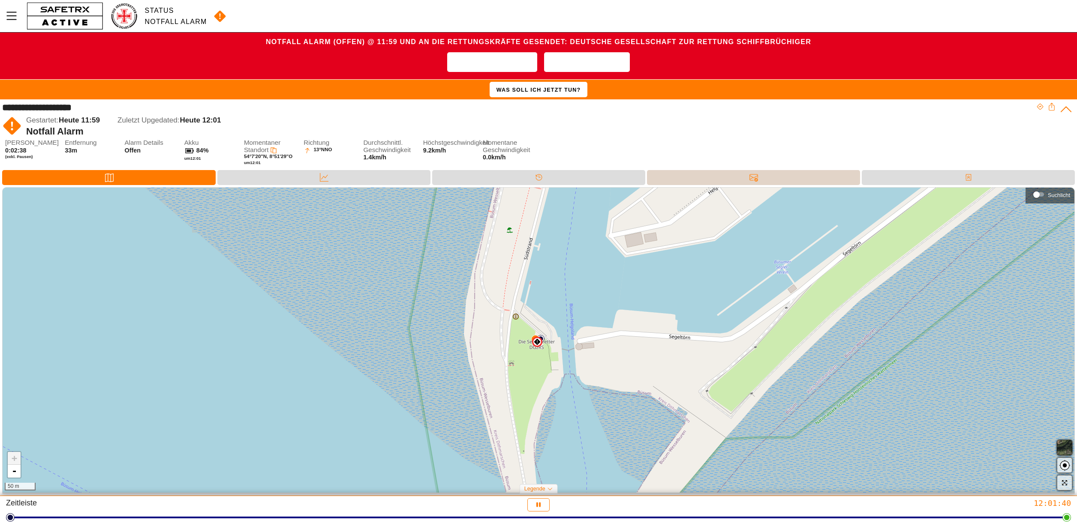
click at [695, 180] on div "Nachrichten" at bounding box center [753, 177] width 213 height 15
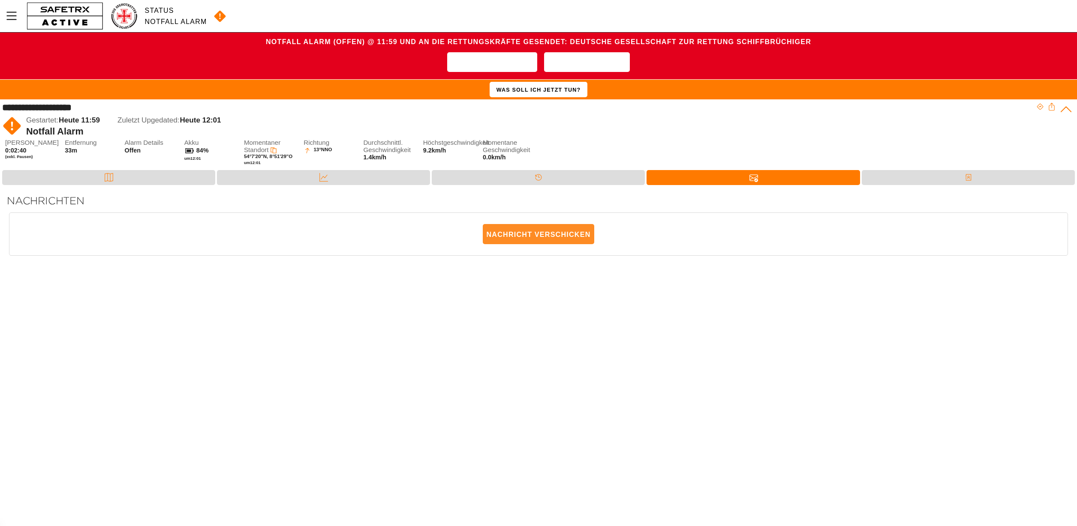
click at [517, 235] on span "Nachricht verschicken" at bounding box center [538, 234] width 104 height 19
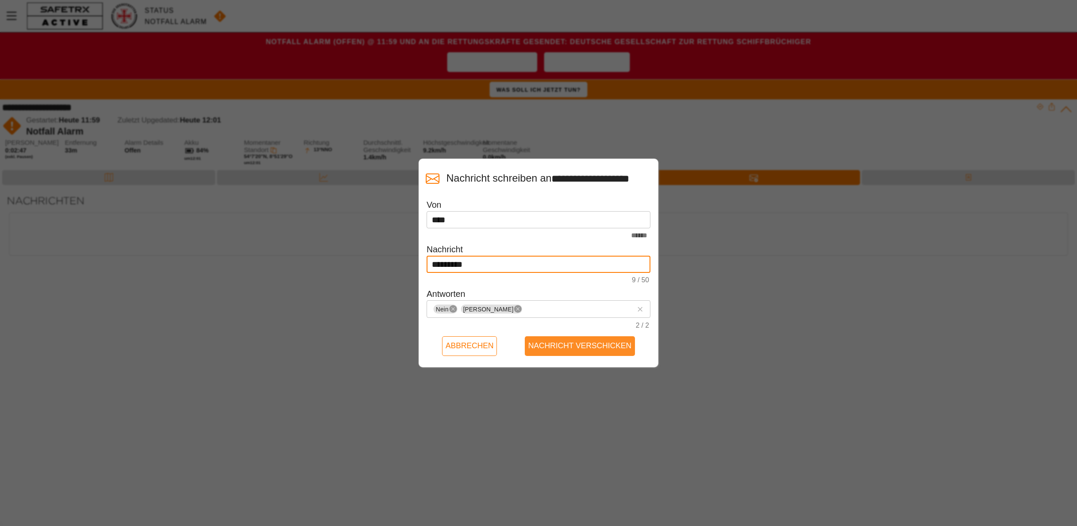
type input "*********"
click at [565, 350] on span "Nachricht verschicken" at bounding box center [579, 345] width 103 height 13
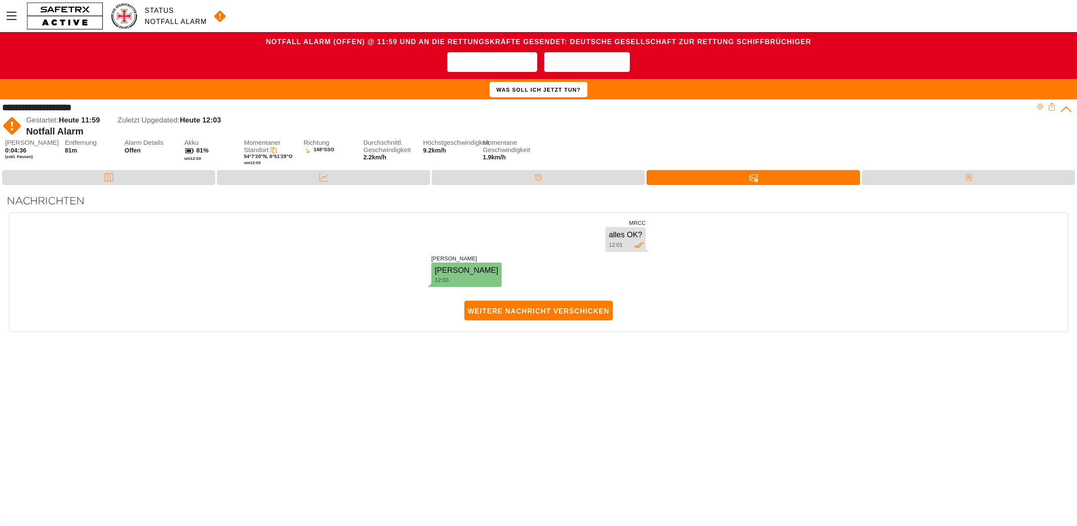
click at [580, 64] on span "Alarm auflösen" at bounding box center [587, 62] width 72 height 13
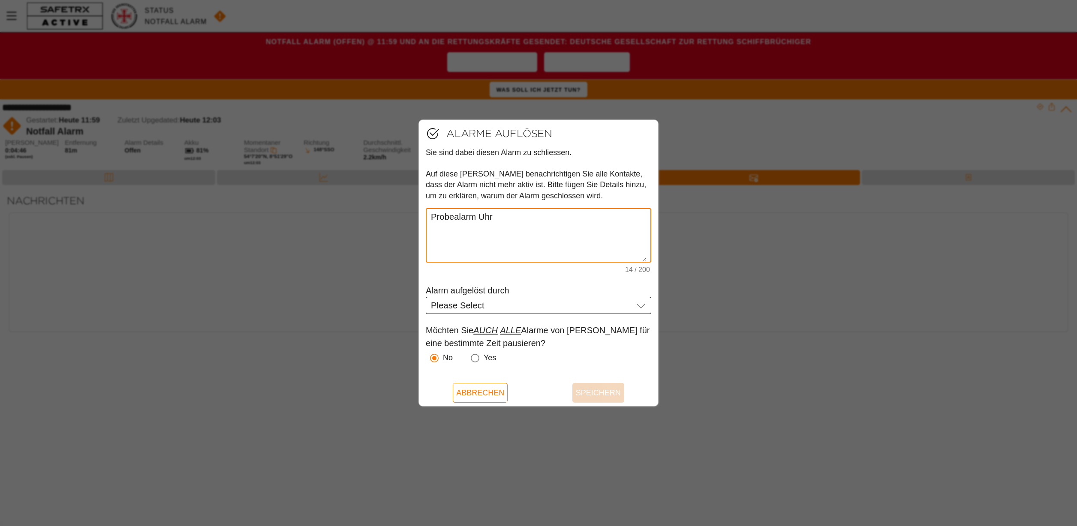
type textarea "Probealarm Uhr"
click at [547, 306] on div "Please Select Please Select" at bounding box center [532, 305] width 202 height 17
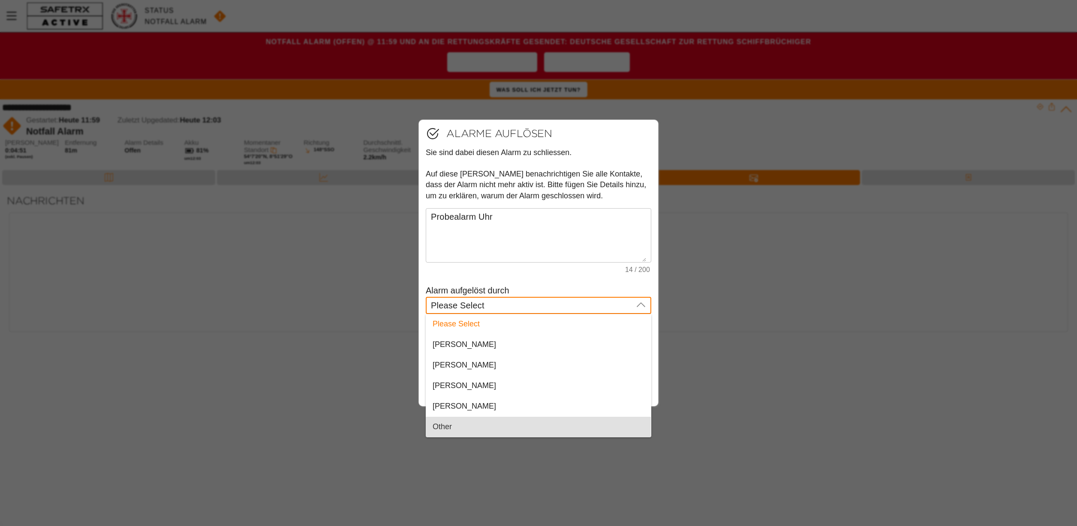
click at [453, 427] on div "Other" at bounding box center [538, 427] width 211 height 9
type input "Other"
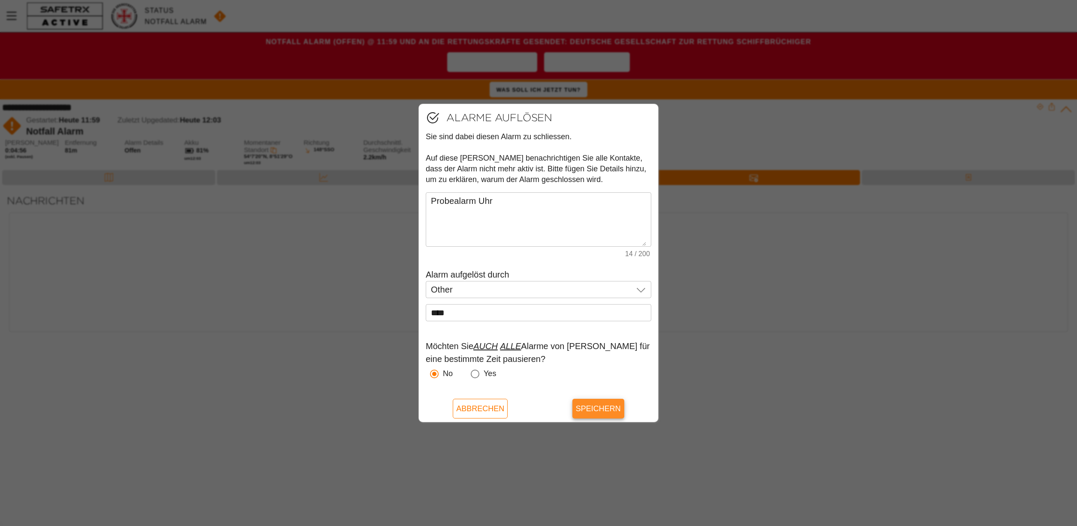
click at [597, 406] on span "Speichern" at bounding box center [598, 409] width 45 height 20
